Goal: Task Accomplishment & Management: Manage account settings

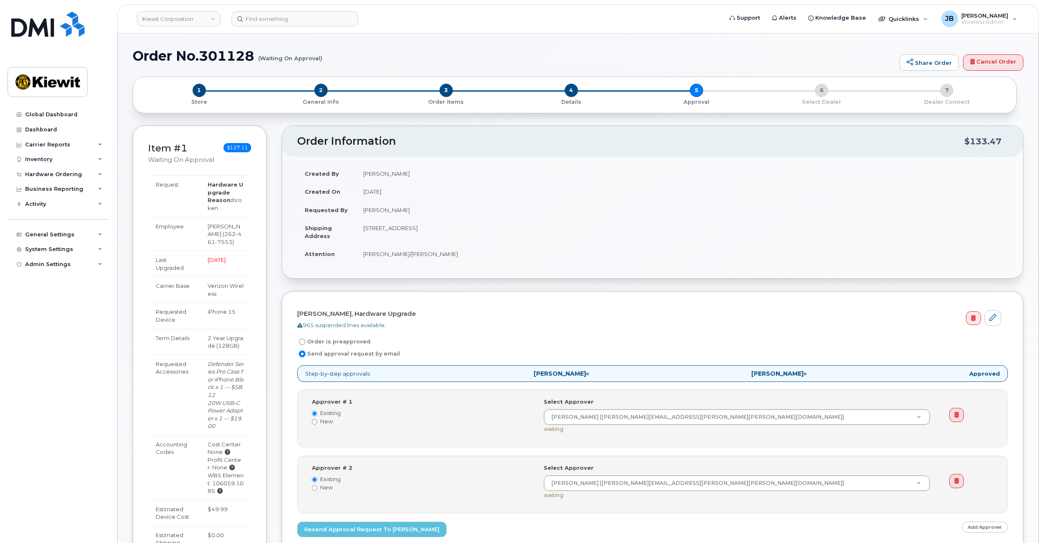
scroll to position [49, 0]
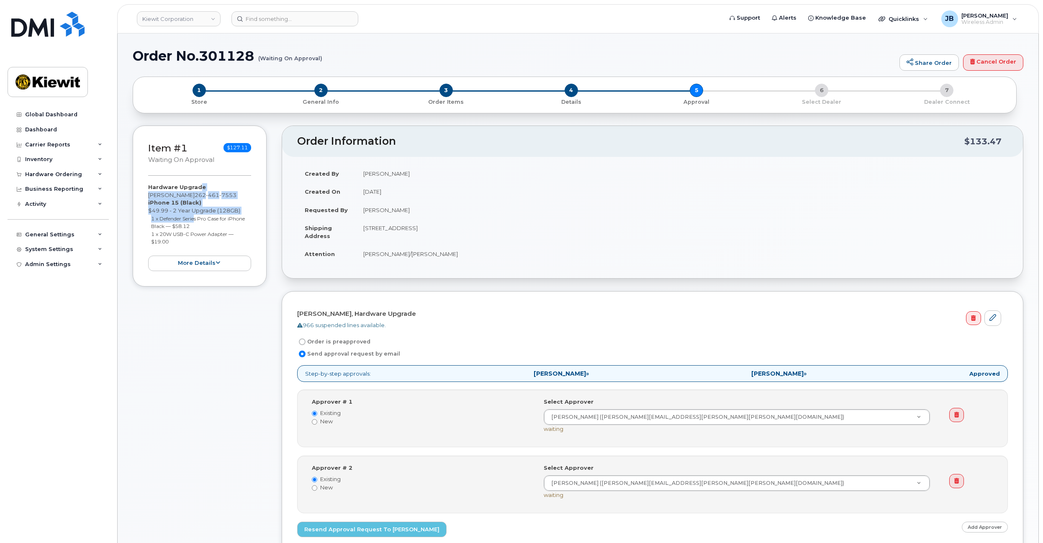
drag, startPoint x: 199, startPoint y: 187, endPoint x: 194, endPoint y: 218, distance: 30.9
click at [194, 218] on div "Hardware Upgrade Rick Scheck 262 461 7553 iPhone 15 (Black) $49.99 - 2 Year Upg…" at bounding box center [199, 226] width 103 height 87
click at [194, 218] on small "1 x Defender Series Pro Case for iPhone Black — $58.12" at bounding box center [198, 222] width 94 height 14
drag, startPoint x: 199, startPoint y: 225, endPoint x: 203, endPoint y: 227, distance: 4.5
click at [203, 227] on li "1 x Defender Series Pro Case for iPhone Black — $58.12" at bounding box center [201, 222] width 100 height 15
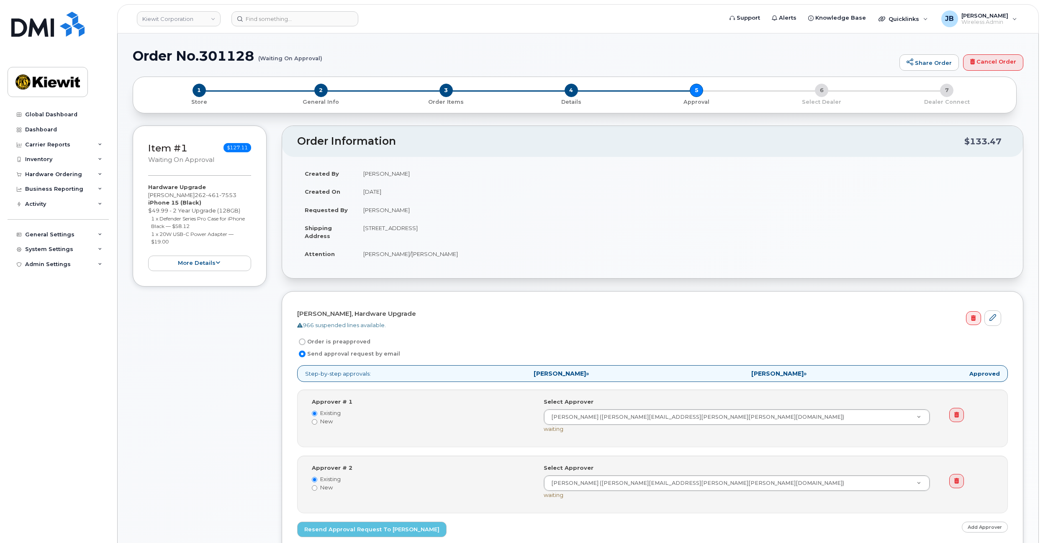
drag, startPoint x: 202, startPoint y: 238, endPoint x: 213, endPoint y: 240, distance: 10.6
click at [213, 240] on li "1 x 20W USB-C Power Adapter — $19.00" at bounding box center [201, 237] width 100 height 15
click at [167, 263] on button "more details" at bounding box center [199, 263] width 103 height 15
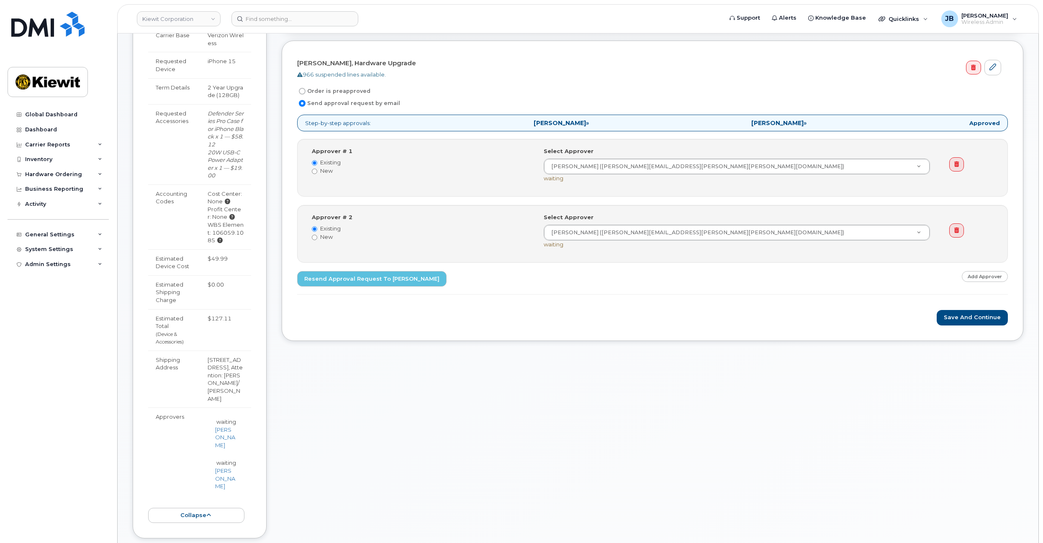
scroll to position [251, 0]
click at [130, 307] on div "Order No.301128 (Waiting On Approval) Share Order Cancel Order × Share This Ord…" at bounding box center [578, 546] width 920 height 1528
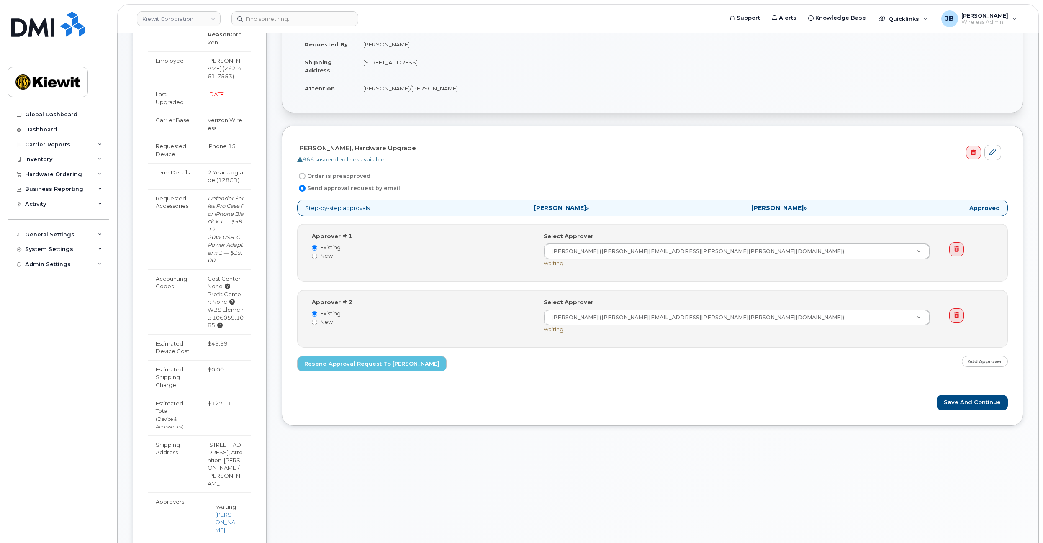
scroll to position [167, 0]
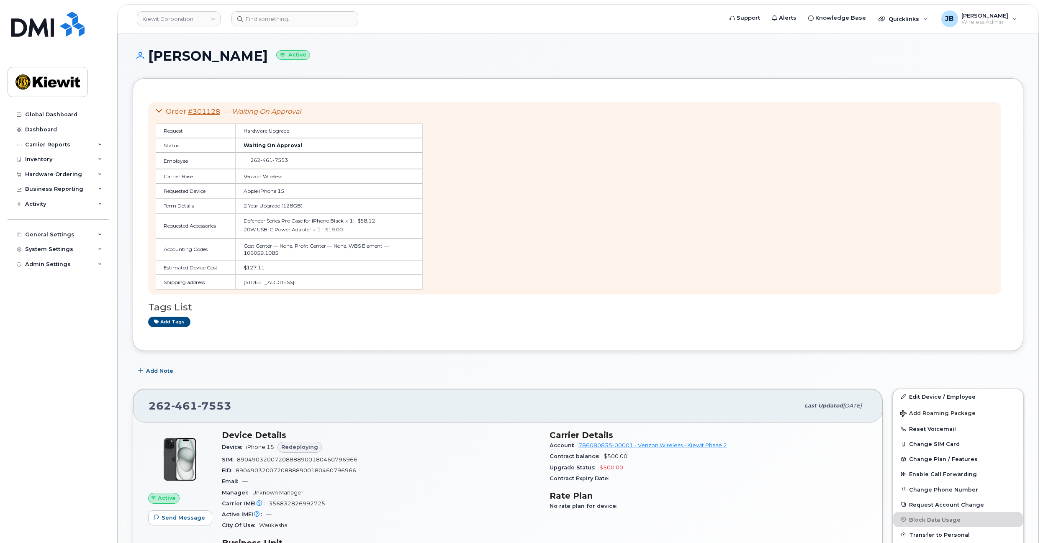
click at [210, 110] on link "#301128" at bounding box center [204, 112] width 32 height 8
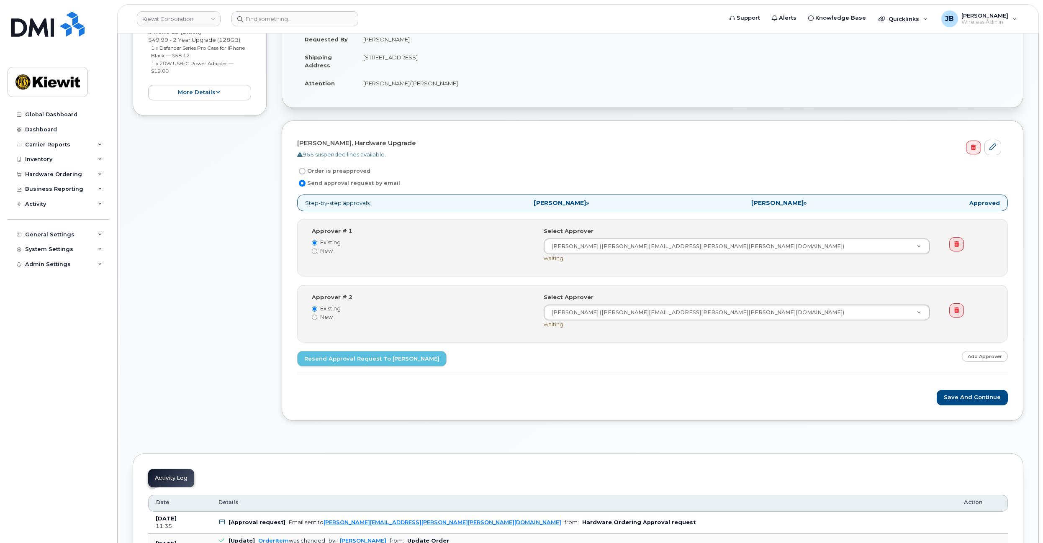
scroll to position [167, 0]
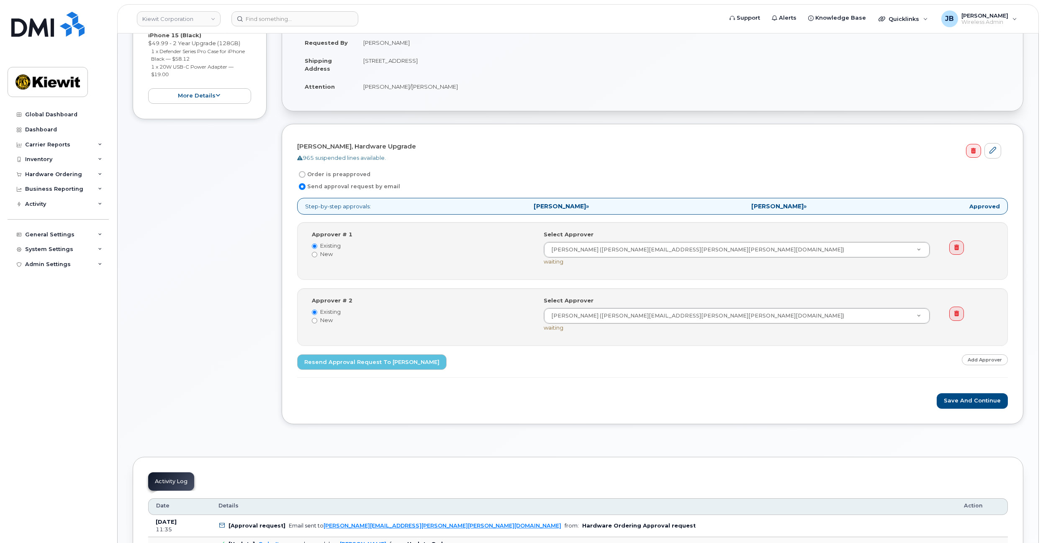
click at [270, 183] on div "Item #1 Waiting On Approval $127.11 Hardware Upgrade Rick Scheck 262 461 7553 i…" at bounding box center [578, 197] width 890 height 479
click at [309, 175] on label "Order is preapproved" at bounding box center [333, 174] width 73 height 10
click at [305, 175] on input "Order is preapproved" at bounding box center [302, 174] width 7 height 7
radio input "true"
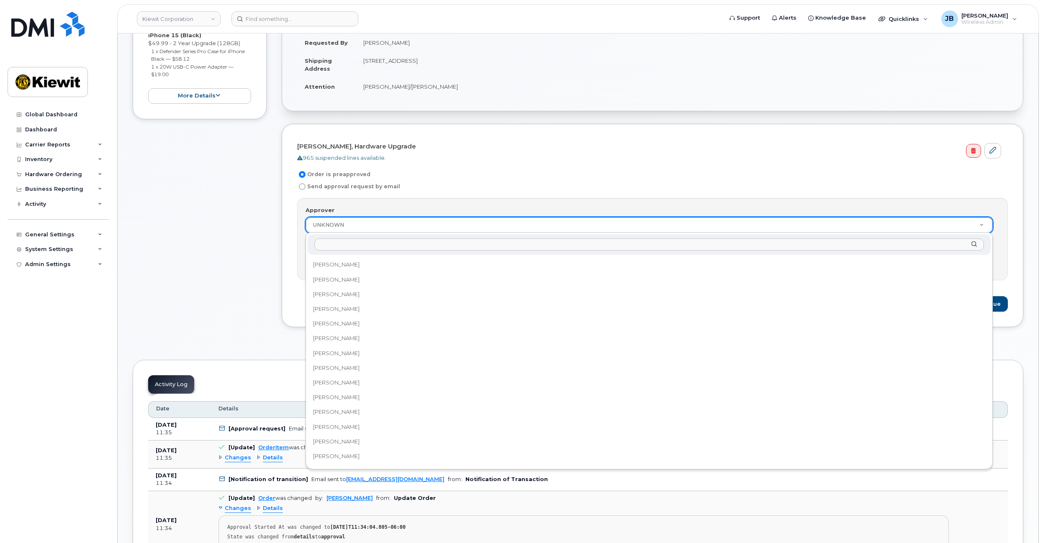
scroll to position [2970, 0]
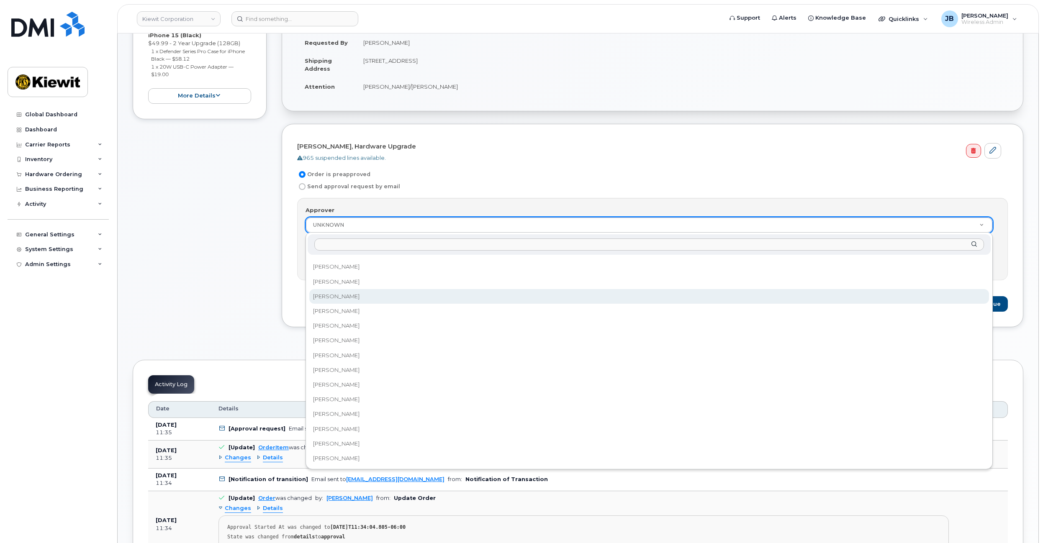
select select "2152533"
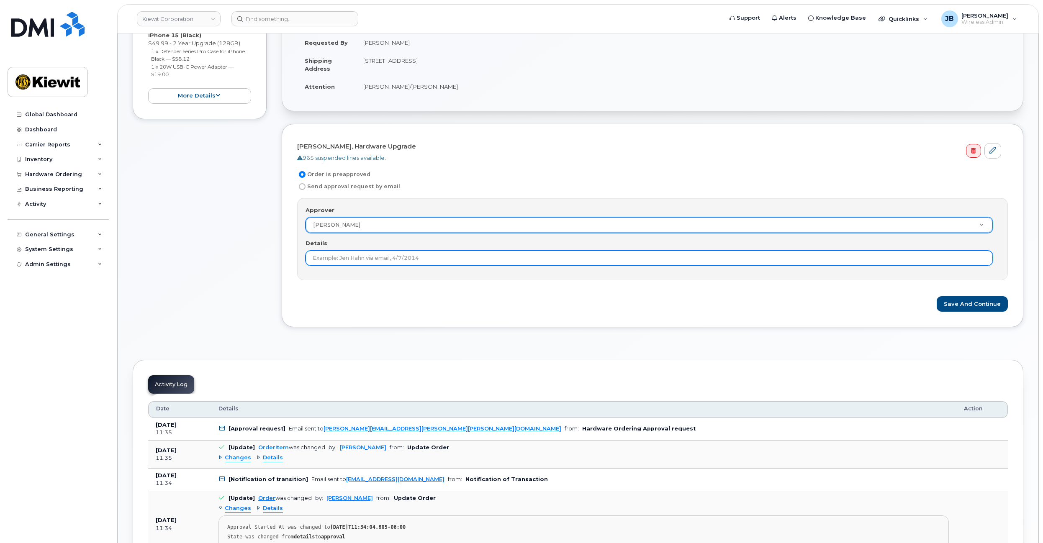
click at [388, 259] on input "Details" at bounding box center [648, 258] width 687 height 15
click at [439, 260] on input "Warranty replacement, ultimately no cost to center above the original expense" at bounding box center [648, 258] width 687 height 15
click at [604, 258] on input "Warranty replacement, ultimately no cost to center above the original expense" at bounding box center [648, 258] width 687 height 15
click at [435, 256] on input "Warranty replacement, ultimately no cost to center above the original expense" at bounding box center [648, 258] width 687 height 15
click at [617, 261] on input "Warranty replacement, ultimately no additional expense over what was previously…" at bounding box center [648, 258] width 687 height 15
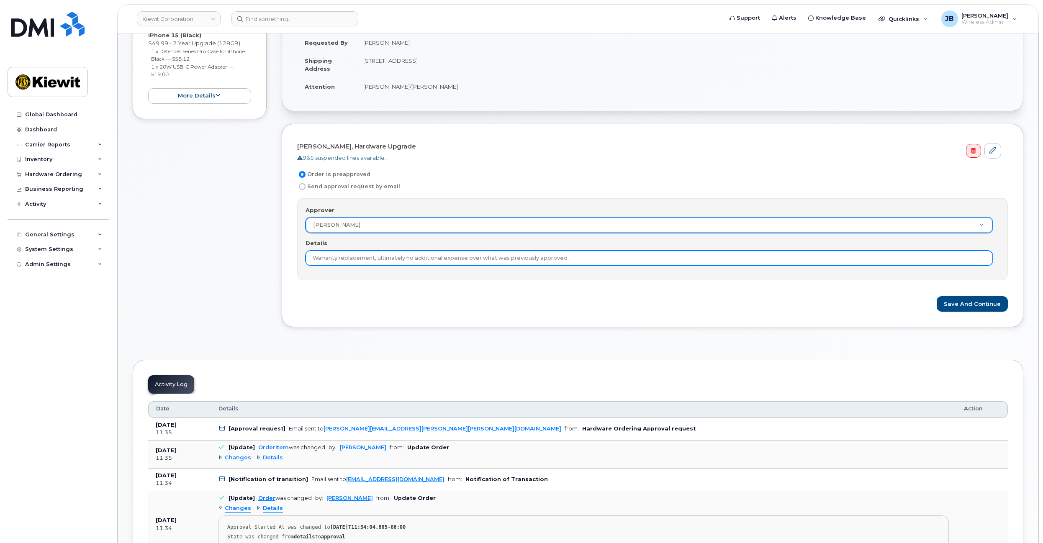
type input "Warranty replacement, ultimately no additional expense over what was previously…"
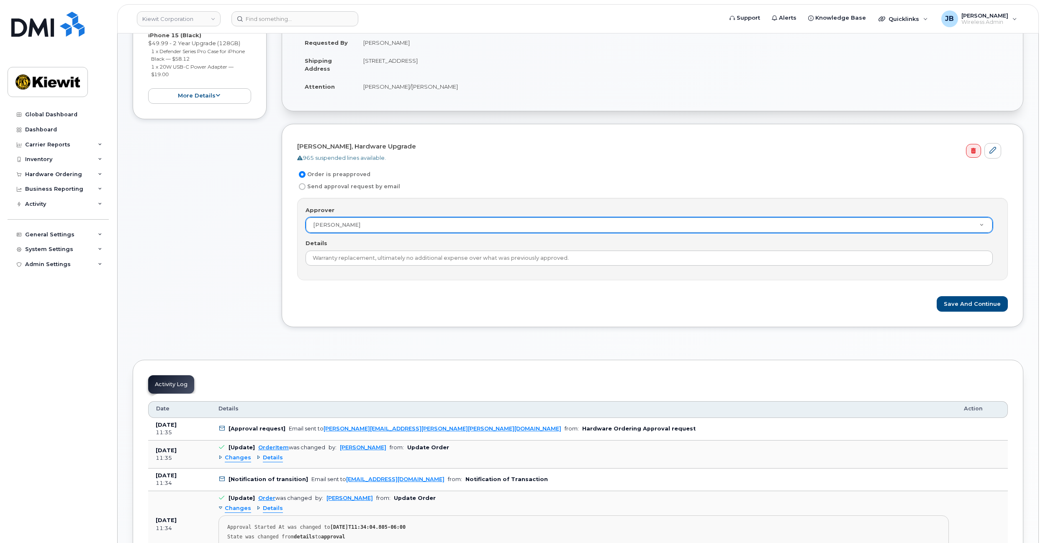
click at [574, 312] on div "Rick Scheck, Hardware Upgrade 965 suspended lines available. Order is preapprov…" at bounding box center [652, 225] width 741 height 203
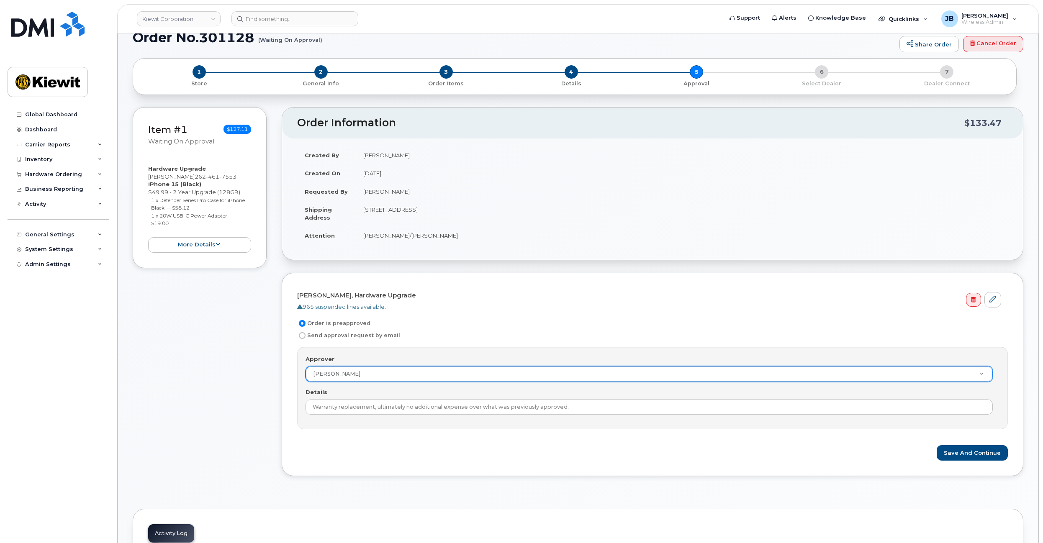
scroll to position [42, 0]
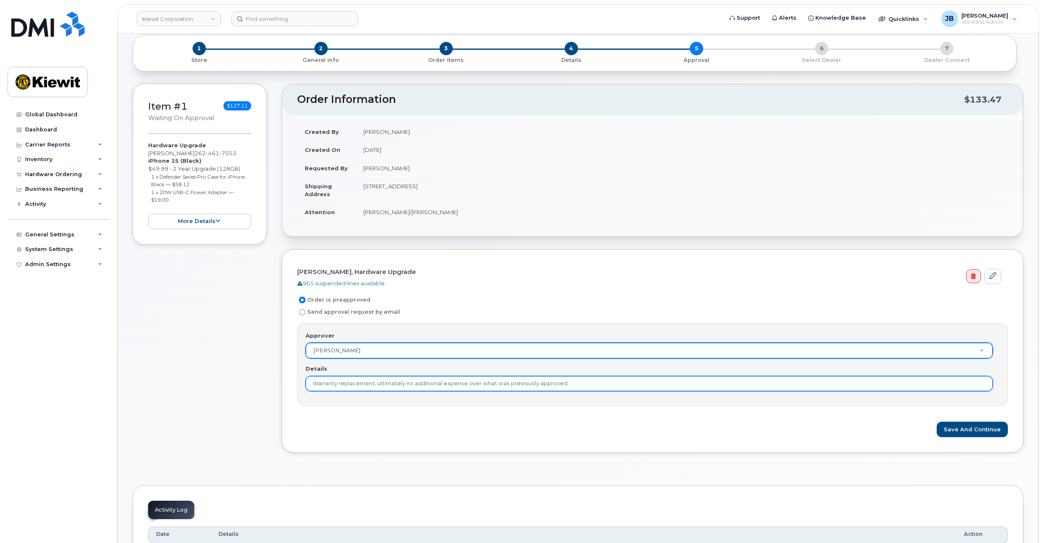
click at [594, 385] on input "Warranty replacement, ultimately no additional expense over what was previously…" at bounding box center [648, 383] width 687 height 15
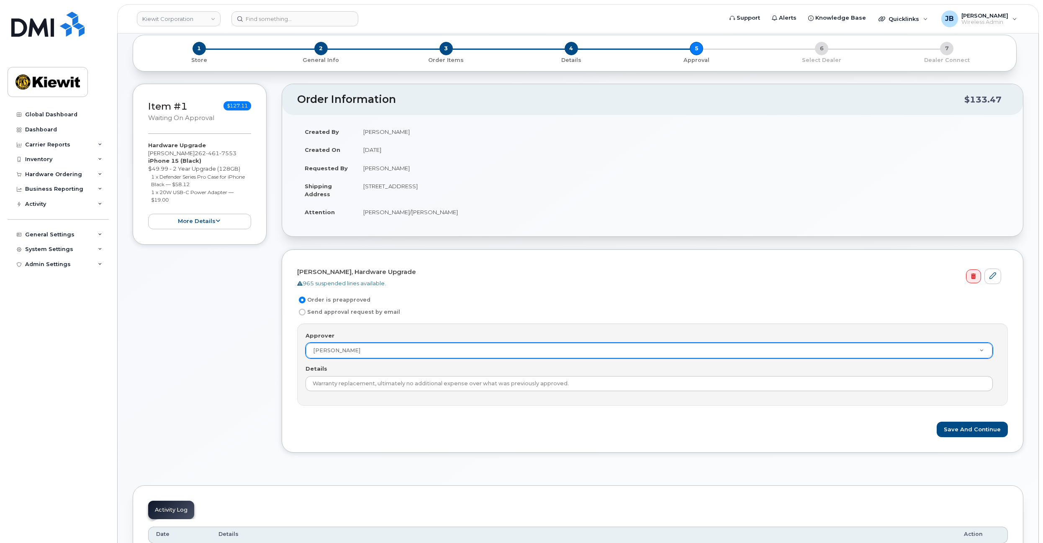
click at [595, 369] on div "Details Warranty replacement, ultimately no additional expense over what was pr…" at bounding box center [652, 378] width 694 height 26
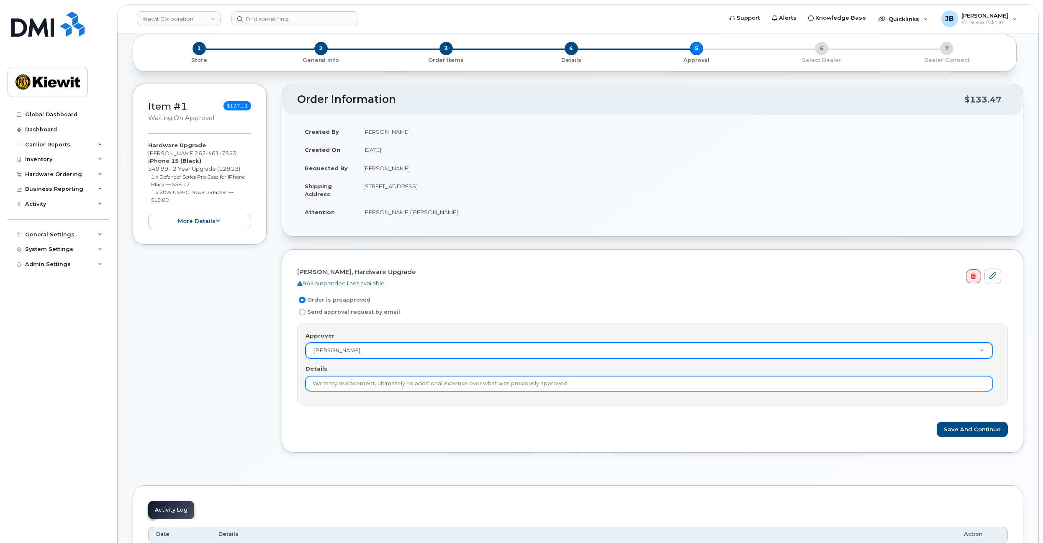
click at [598, 382] on input "Warranty replacement, ultimately no additional expense over what was previously…" at bounding box center [648, 383] width 687 height 15
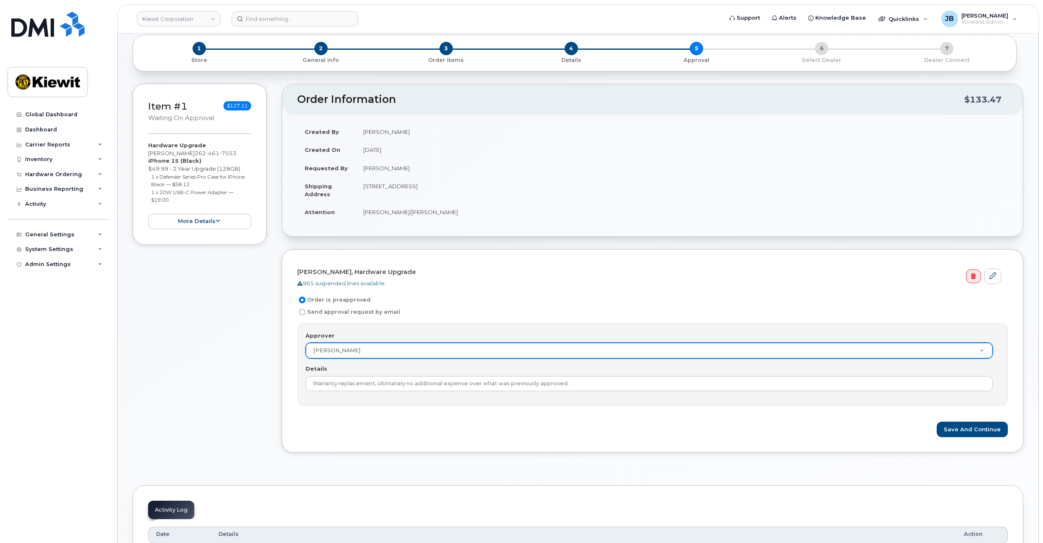
click at [599, 399] on div "Approver Jonathan Barfield Approver UNKNOWN Aaron Seward Abrianna Garcia Adrien…" at bounding box center [652, 364] width 710 height 82
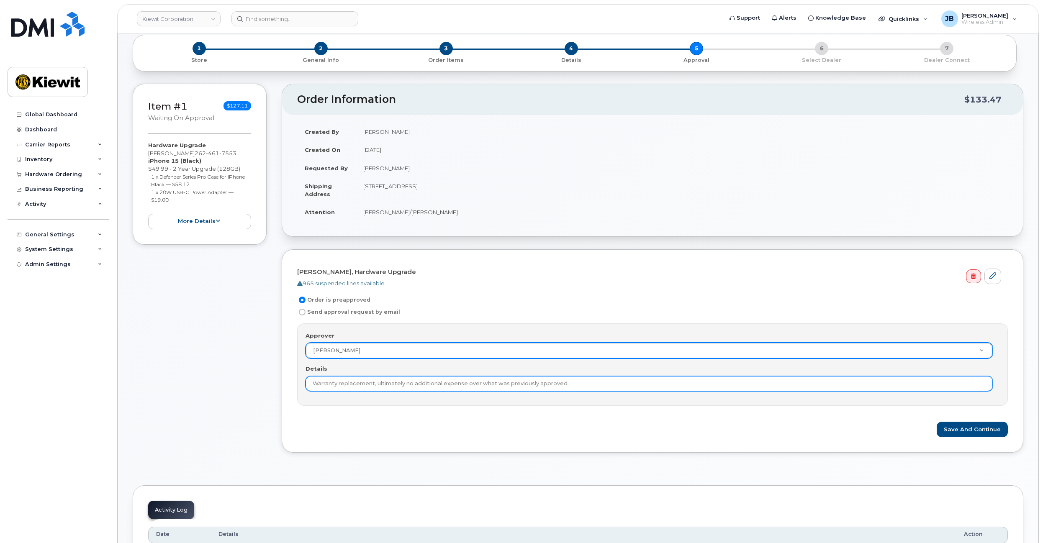
click at [598, 382] on input "Warranty replacement, ultimately no additional expense over what was previously…" at bounding box center [648, 383] width 687 height 15
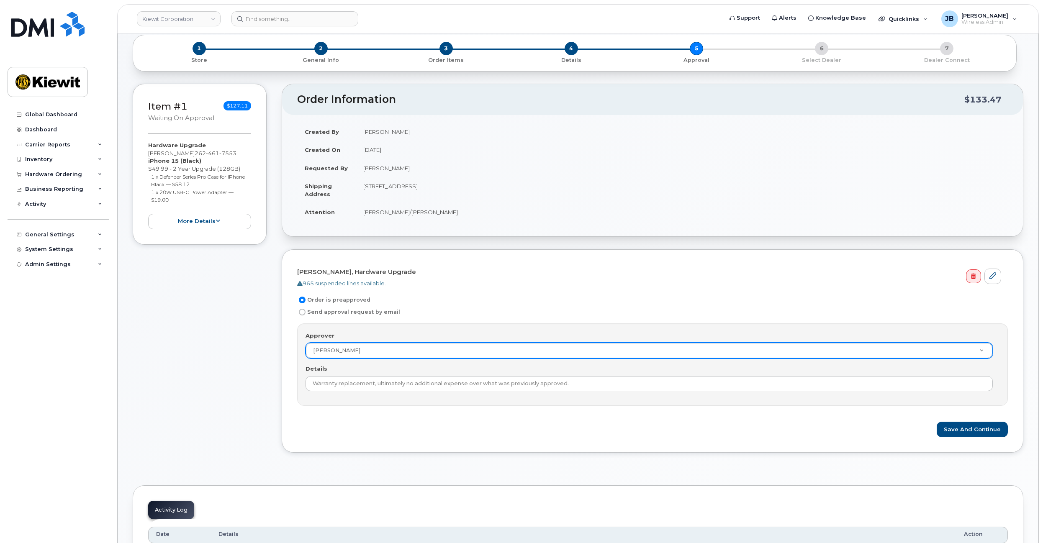
click at [601, 395] on div "Approver Jonathan Barfield Approver UNKNOWN Aaron Seward Abrianna Garcia Adrien…" at bounding box center [652, 364] width 710 height 82
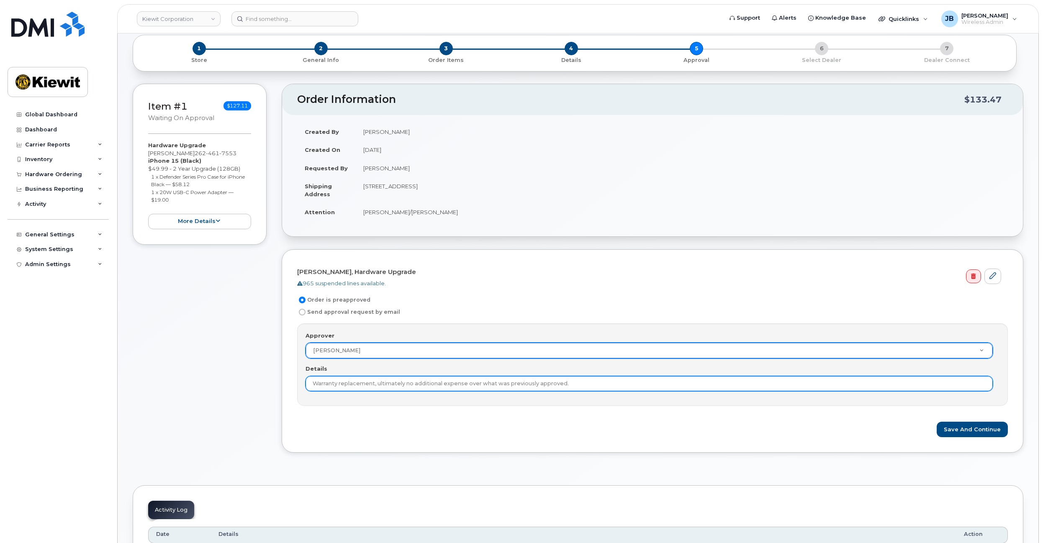
click at [599, 383] on input "Warranty replacement, ultimately no additional expense over what was previously…" at bounding box center [648, 383] width 687 height 15
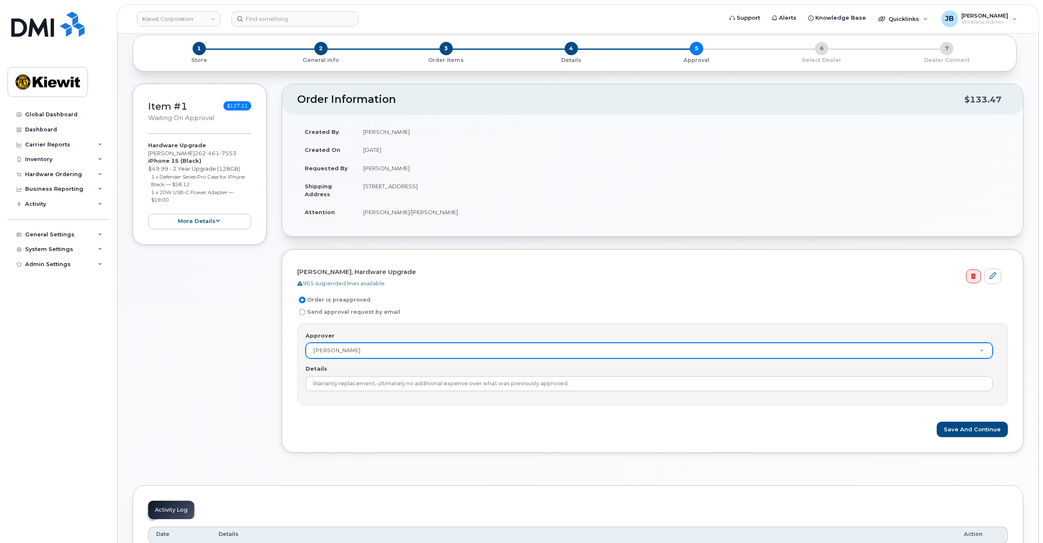
click at [599, 398] on div "Approver Jonathan Barfield Approver UNKNOWN Aaron Seward Abrianna Garcia Adrien…" at bounding box center [652, 364] width 710 height 82
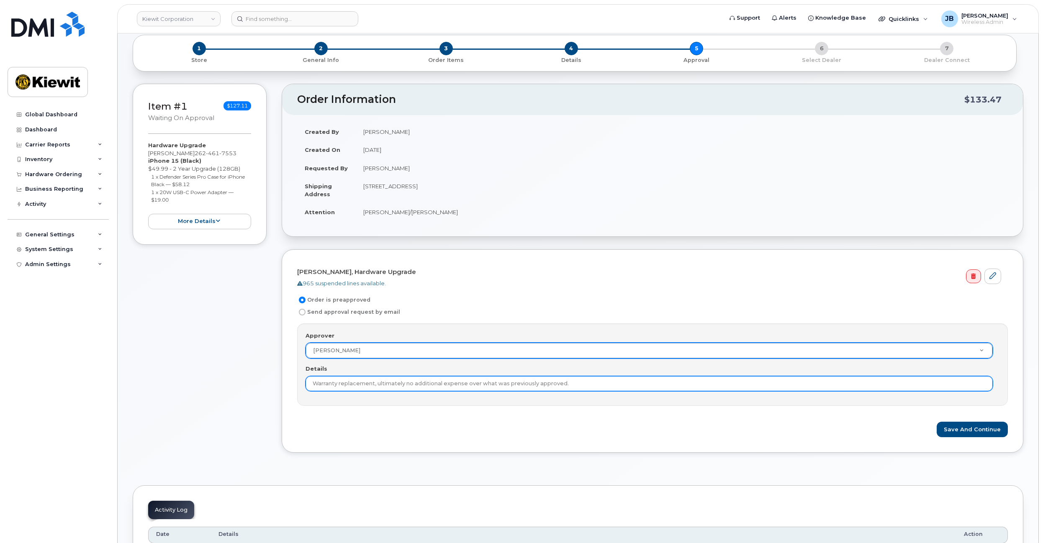
click at [597, 383] on input "Warranty replacement, ultimately no additional expense over what was previously…" at bounding box center [648, 383] width 687 height 15
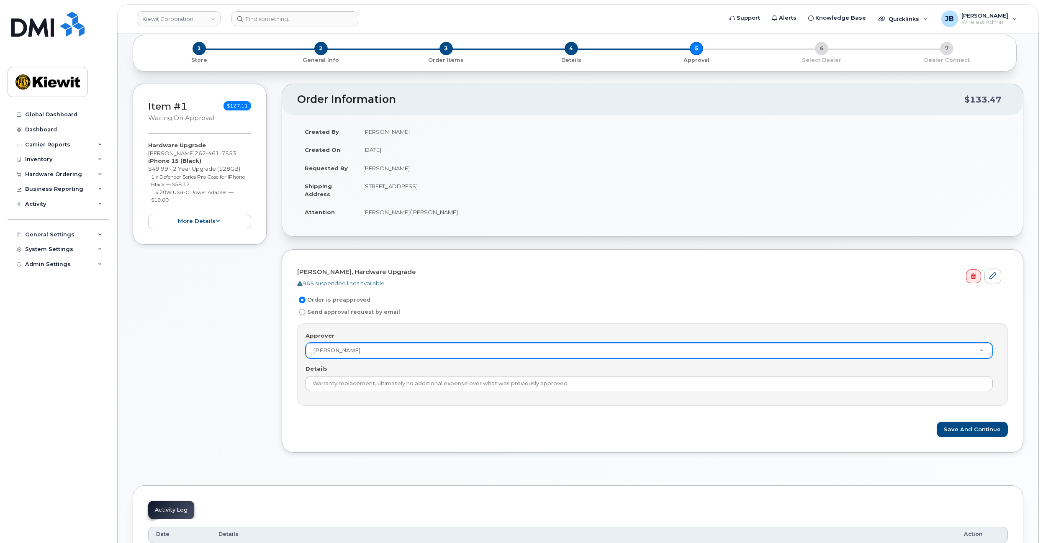
click at [599, 395] on div "Approver Jonathan Barfield Approver UNKNOWN Aaron Seward Abrianna Garcia Adrien…" at bounding box center [652, 364] width 710 height 82
click at [172, 293] on div "Item #1 Waiting On Approval $127.11 Hardware Upgrade Rick Scheck 262 461 7553 i…" at bounding box center [200, 275] width 134 height 382
click at [977, 426] on button "Save and Continue" at bounding box center [971, 429] width 71 height 15
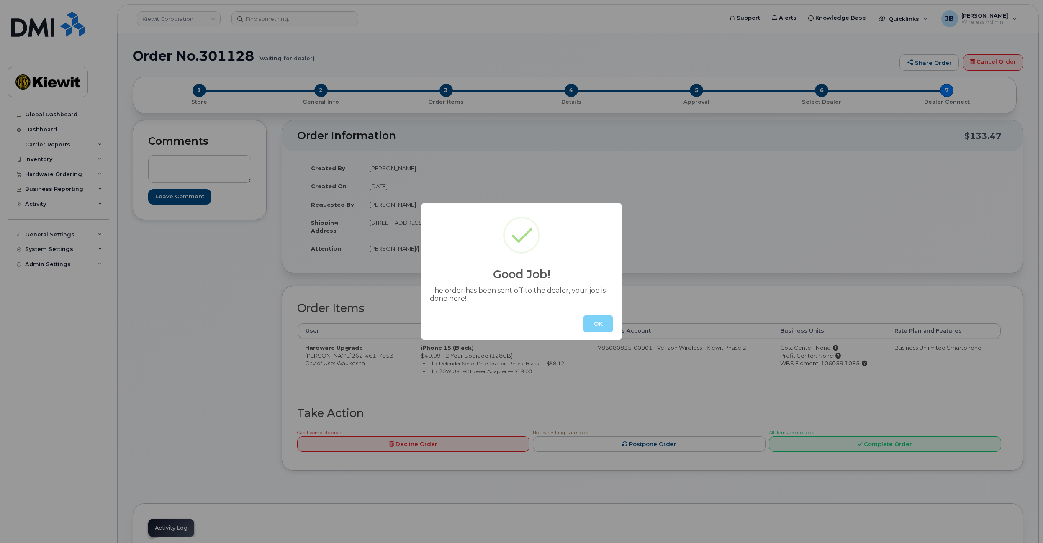
click at [603, 324] on button "OK" at bounding box center [597, 323] width 29 height 17
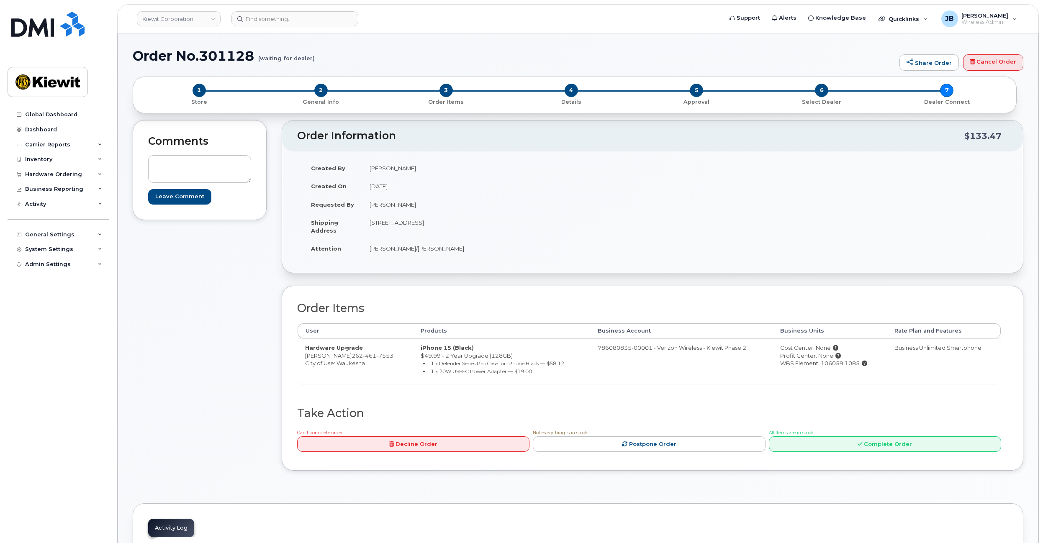
click at [208, 55] on h1 "Order No.301128 (waiting for dealer)" at bounding box center [514, 56] width 762 height 15
copy h1 "301128"
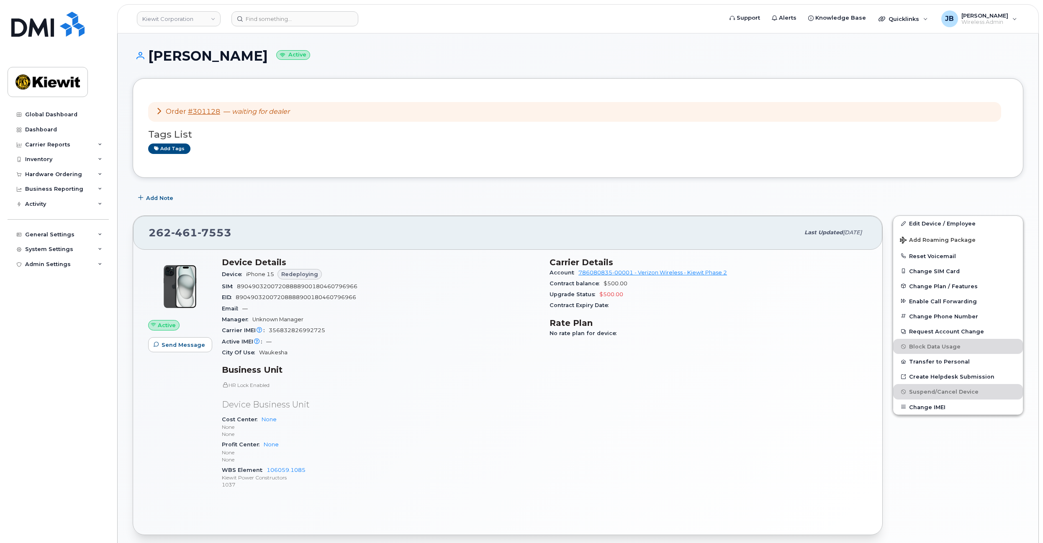
click at [159, 110] on icon at bounding box center [159, 111] width 7 height 7
